Goal: Information Seeking & Learning: Learn about a topic

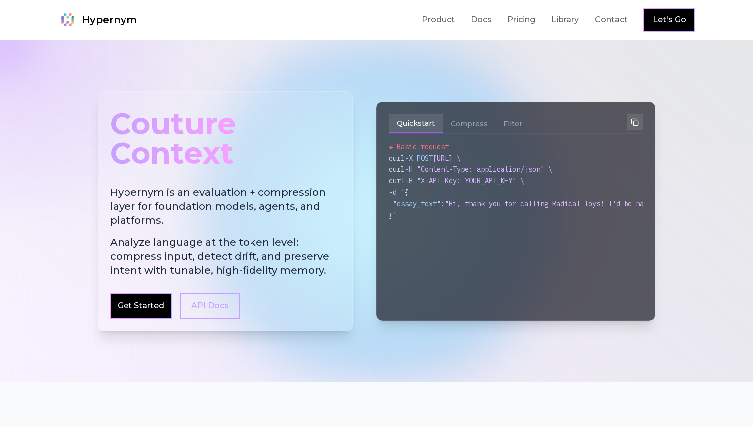
click at [640, 65] on div "Couture Context Hypernym is an evaluation + compression layer for foundation mo…" at bounding box center [377, 211] width 574 height 336
click at [478, 20] on link "Docs" at bounding box center [481, 20] width 21 height 12
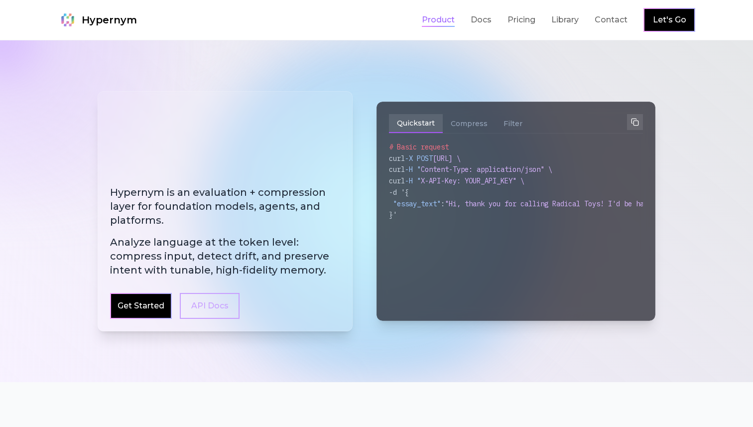
click at [435, 21] on link "Product" at bounding box center [438, 20] width 33 height 12
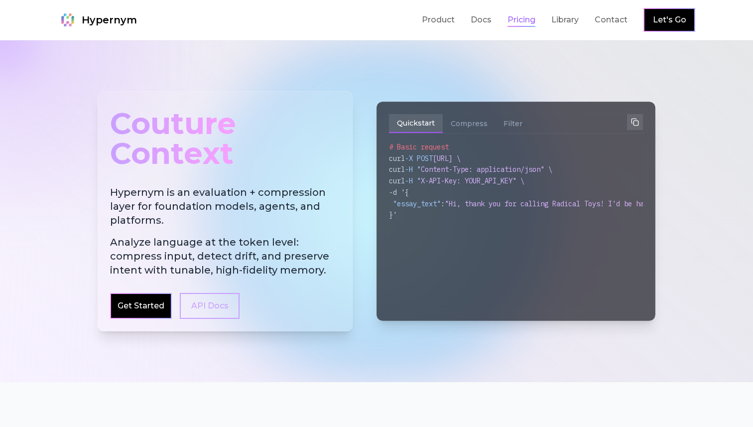
click at [521, 22] on link "Pricing" at bounding box center [522, 20] width 28 height 12
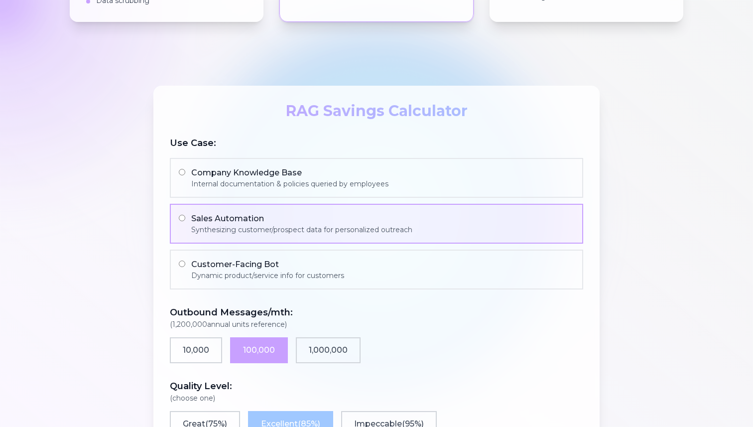
scroll to position [617, 0]
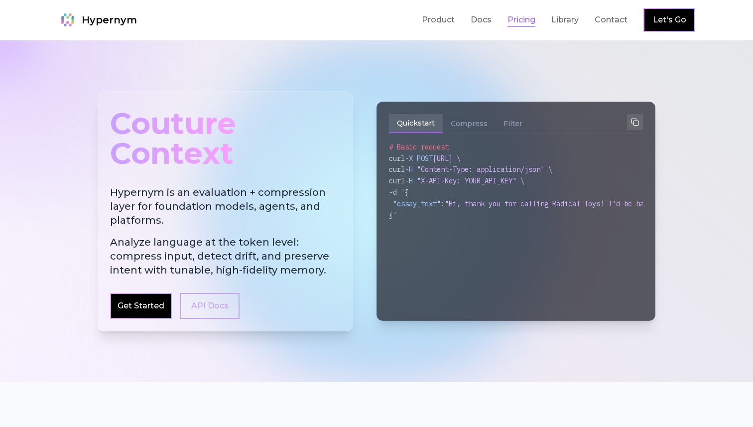
click at [531, 22] on link "Pricing" at bounding box center [522, 20] width 28 height 12
